Goal: Information Seeking & Learning: Learn about a topic

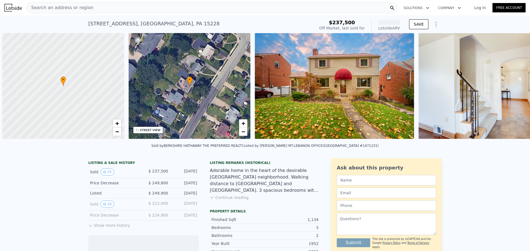
scroll to position [0, 2]
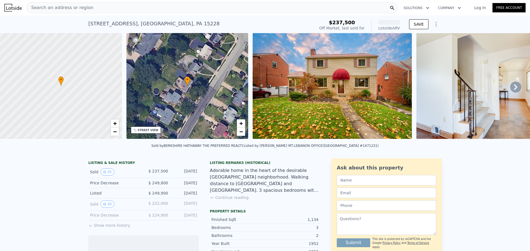
click at [90, 2] on div "Search an address or region" at bounding box center [211, 7] width 371 height 11
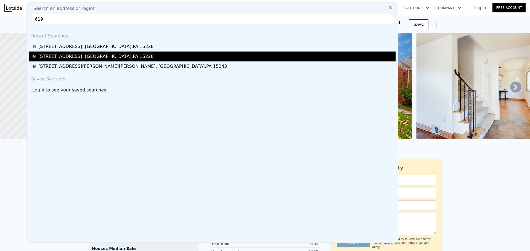
type input "619"
click at [93, 56] on div "[STREET_ADDRESS]" at bounding box center [95, 56] width 115 height 7
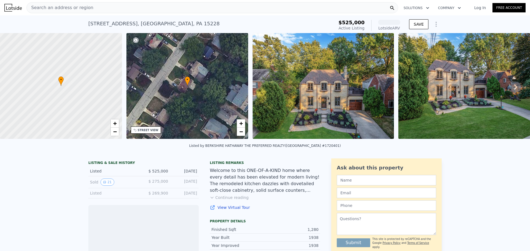
click at [333, 110] on img at bounding box center [322, 86] width 141 height 106
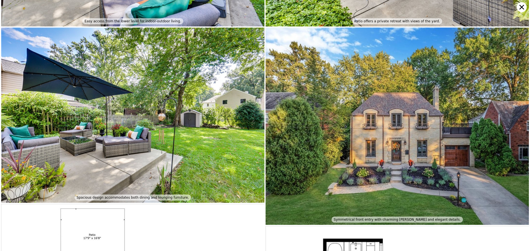
scroll to position [3547, 0]
type input "3"
type input "4"
type input "2.5"
type input "996"
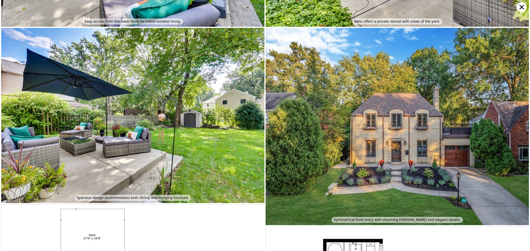
type input "1584"
type input "6499.152"
type input "10497.96"
type input "$ 436,000"
type input "$ 152,875"
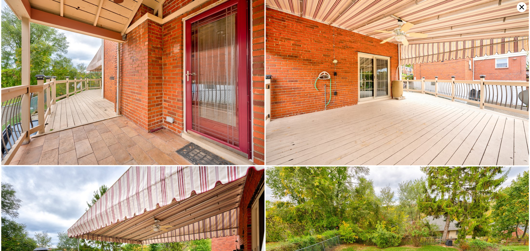
scroll to position [1575, 0]
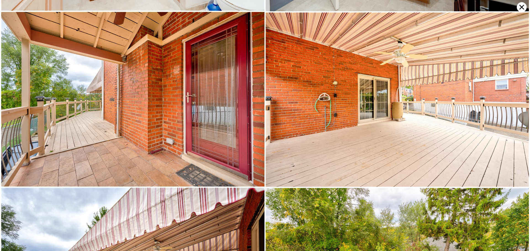
type input "2"
type input "3"
type input "1.5"
type input "1179"
type input "1718"
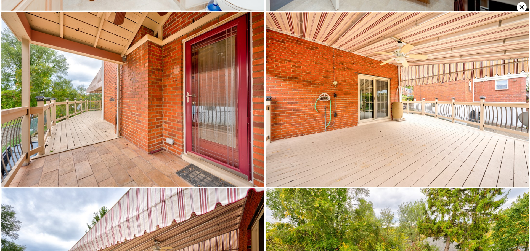
type input "4599.936"
type input "8781.696"
type input "$ 433,000"
type input "-$ 154,979"
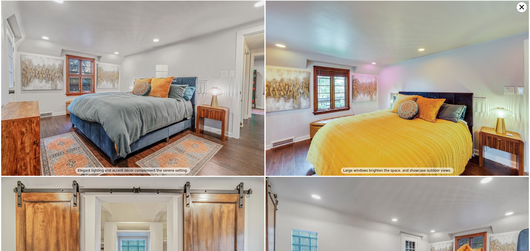
scroll to position [1795, 0]
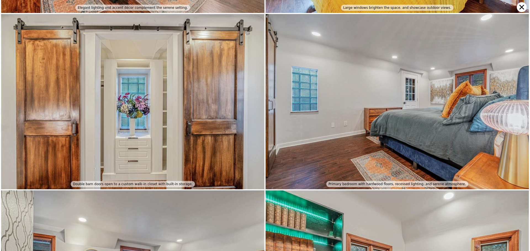
click at [518, 8] on icon at bounding box center [521, 7] width 10 height 10
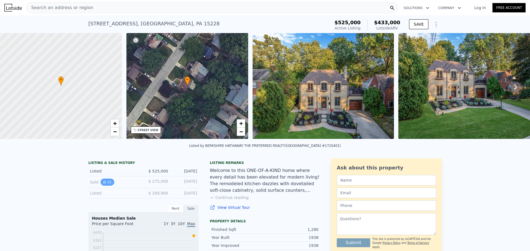
click at [100, 186] on button "21" at bounding box center [107, 182] width 14 height 7
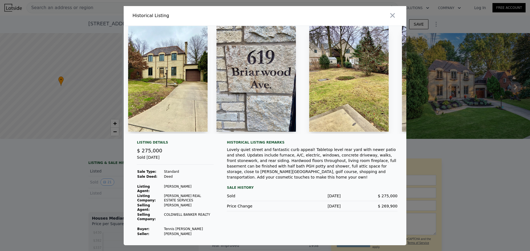
click at [392, 15] on icon "button" at bounding box center [392, 16] width 8 height 8
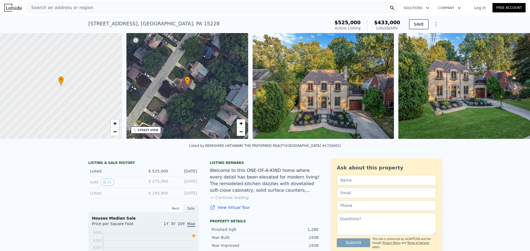
click at [90, 185] on div "Sold 21" at bounding box center [114, 182] width 49 height 7
click at [105, 185] on button "21" at bounding box center [107, 182] width 14 height 7
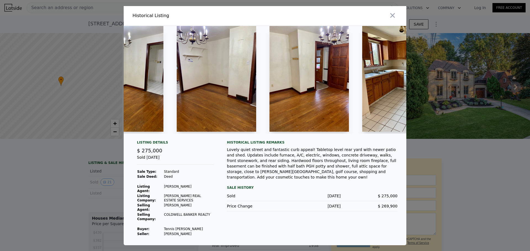
scroll to position [0, 592]
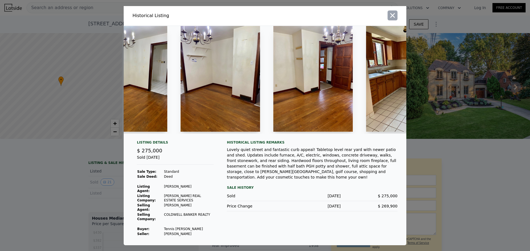
click at [395, 18] on icon "button" at bounding box center [392, 16] width 8 height 8
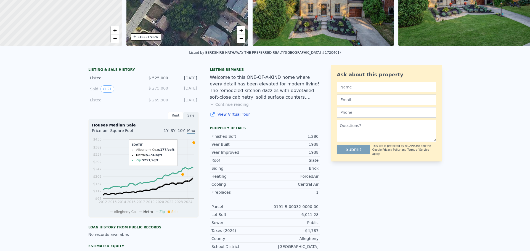
scroll to position [0, 0]
